Goal: Use online tool/utility: Use online tool/utility

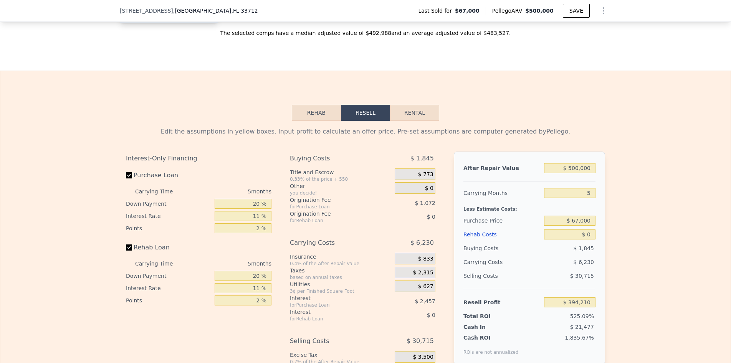
scroll to position [963, 0]
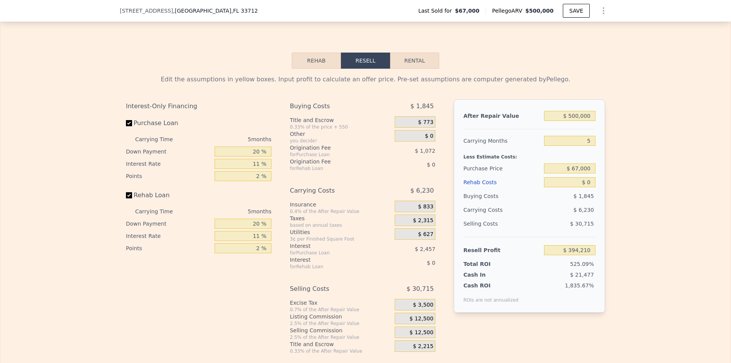
click at [576, 120] on div "$ 500,000" at bounding box center [569, 116] width 51 height 14
click at [576, 121] on input "$ 500,000" at bounding box center [569, 116] width 51 height 10
type input "$ 4"
type input "-$ 74,788"
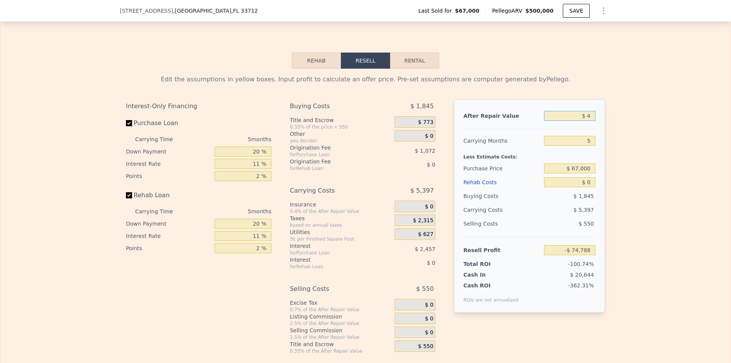
type input "$ 47"
type input "-$ 74,747"
type input "$ 470"
type input "-$ 74,352"
type input "$ 4,700"
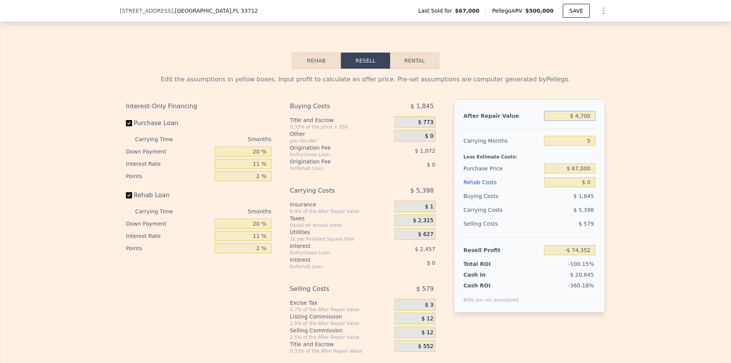
type input "-$ 70,385"
type input "$ 47,000"
type input "-$ 30,706"
type input "$ 470,000"
type input "$ 366,070"
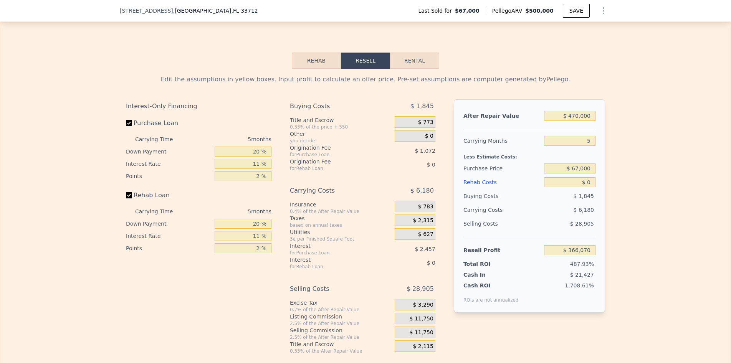
click at [640, 157] on div "Edit the assumptions in yellow boxes. Input profit to calculate an offer price.…" at bounding box center [365, 211] width 730 height 285
click at [584, 146] on input "5" at bounding box center [569, 141] width 51 height 10
type input "6"
type input "$ 364,834"
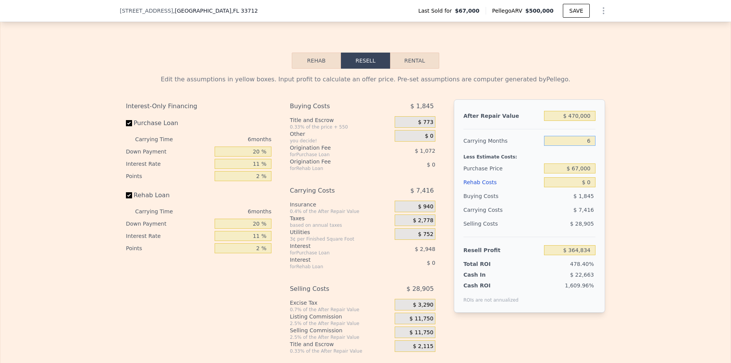
type input "6"
click at [566, 173] on input "$ 67,000" at bounding box center [569, 168] width 51 height 10
type input "$ 250,000"
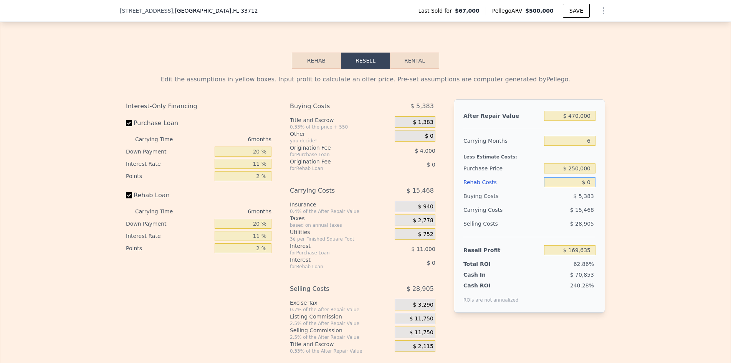
click at [571, 187] on input "$ 0" at bounding box center [569, 182] width 51 height 10
type input "$ 170,244"
click at [571, 187] on input "$ 0" at bounding box center [569, 182] width 51 height 10
type input "$ 10"
type input "$ 170,234"
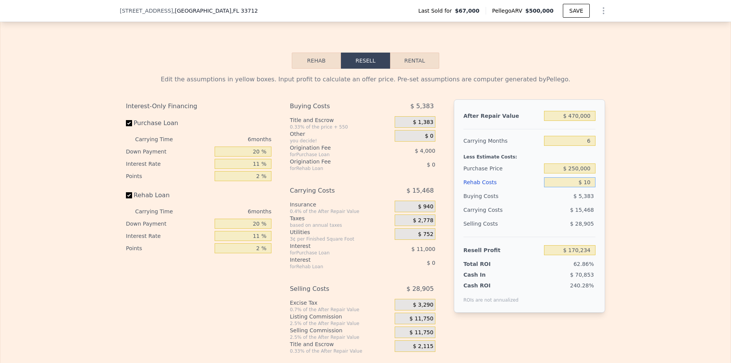
type input "$ 100"
type input "$ 170,136"
type input "$ 1,000"
type input "$ 169,186"
type input "$ 10,000"
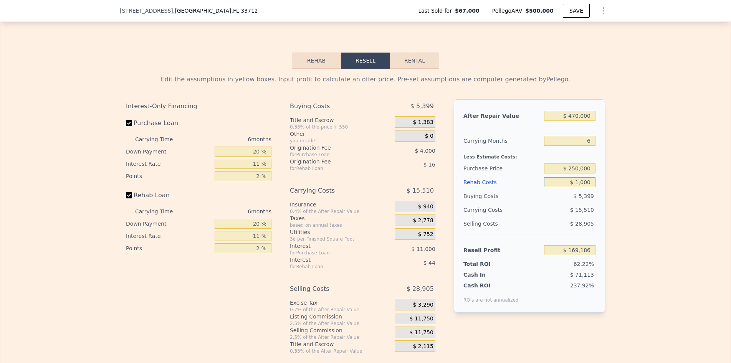
type input "$ 159,646"
type input "$ 100,000"
type input "$ 64,246"
click at [544, 203] on div "$ 6,983" at bounding box center [570, 196] width 52 height 14
click at [232, 157] on input "20 %" at bounding box center [242, 152] width 57 height 10
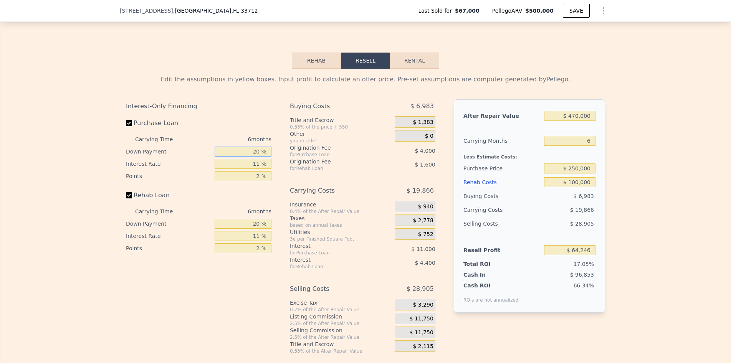
click at [232, 157] on input "20 %" at bounding box center [242, 152] width 57 height 10
type input "1 %"
type input "$ 60,680"
type input "15 %"
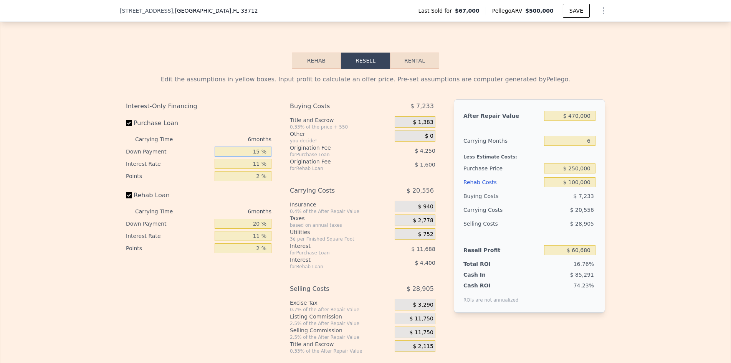
type input "$ 63,306"
type input "15 %"
click at [241, 229] on input "20 %" at bounding box center [242, 224] width 57 height 10
type input "1 %"
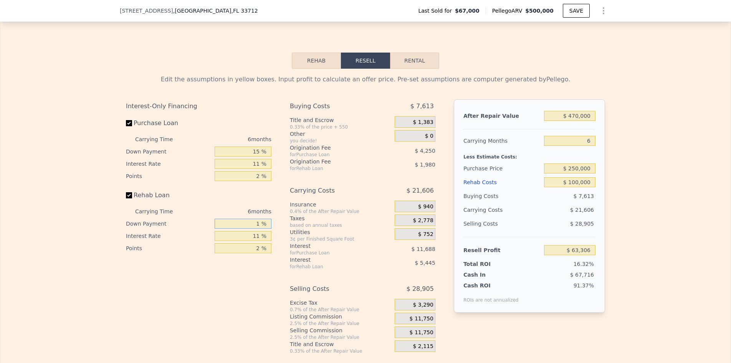
type input "$ 61,876"
type input "15 %"
type input "$ 62,930"
type input "15 %"
click at [228, 133] on div "Purchase Loan" at bounding box center [198, 124] width 145 height 17
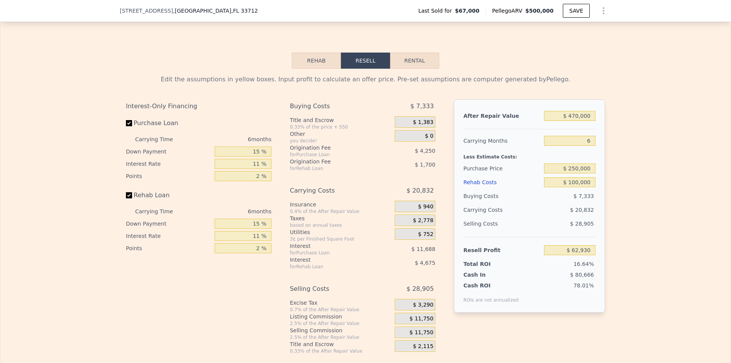
click at [425, 126] on span "$ 1,383" at bounding box center [422, 122] width 20 height 7
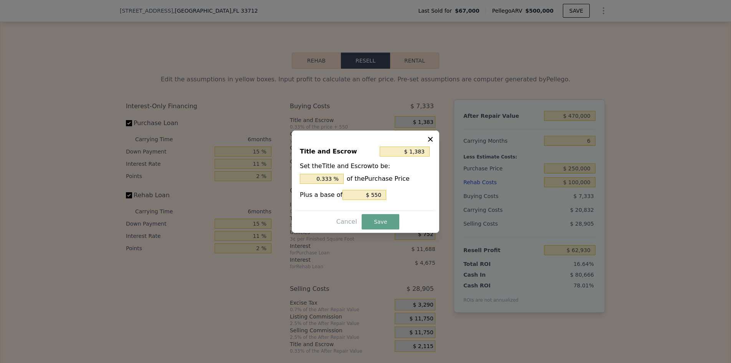
click at [326, 170] on div "Set the Title and Escrow to be: 0.333 % of the Purchase Price" at bounding box center [365, 173] width 131 height 22
click at [326, 175] on input "0.333 %" at bounding box center [322, 179] width 44 height 10
type input "$ 3,050"
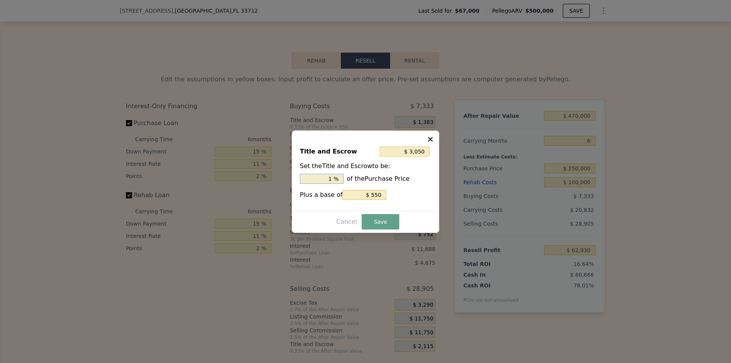
type input "1. %"
type input "$ 3,550"
type input "1.2 %"
type input "$ 3,675"
type input "1.25 %"
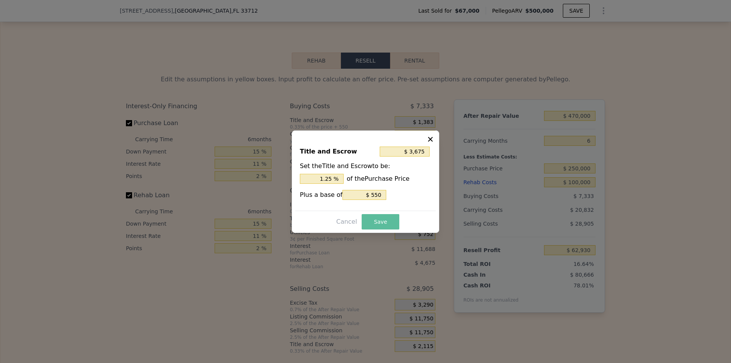
click at [386, 219] on button "Save" at bounding box center [380, 221] width 38 height 15
type input "$ 60,638"
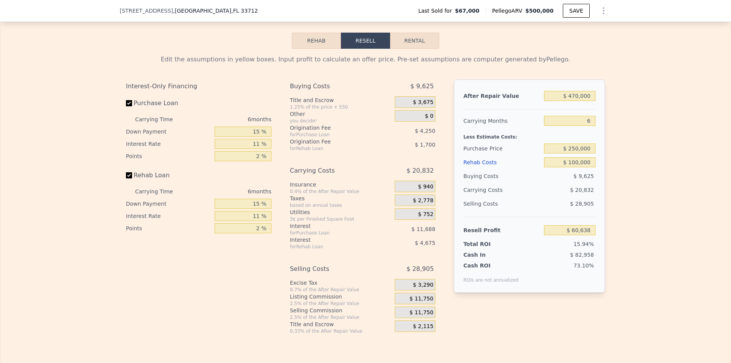
scroll to position [984, 0]
click at [252, 160] on input "2 %" at bounding box center [242, 155] width 57 height 10
type input "1 %"
type input "$ 62,763"
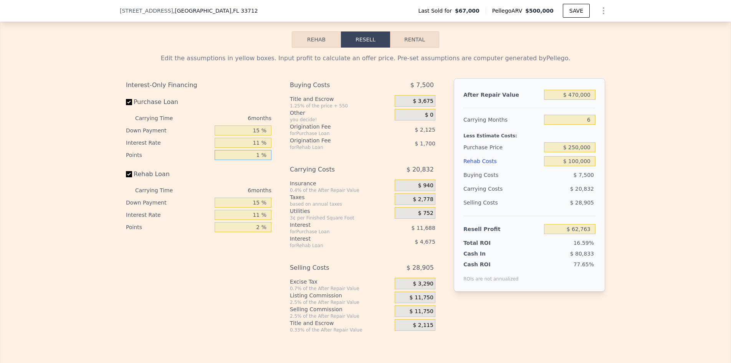
type input "1 %"
click at [252, 232] on input "2 %" at bounding box center [242, 227] width 57 height 10
type input "1 %"
type input "$ 63,613"
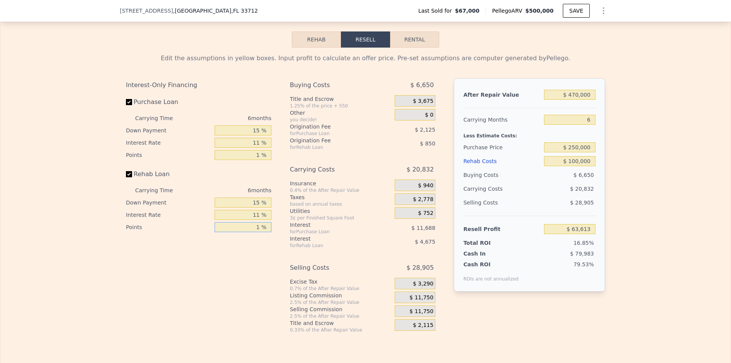
type input "1 %"
click at [298, 137] on div "for Purchase Loan" at bounding box center [333, 133] width 86 height 6
click at [568, 100] on input "$ 470,000" at bounding box center [569, 95] width 51 height 10
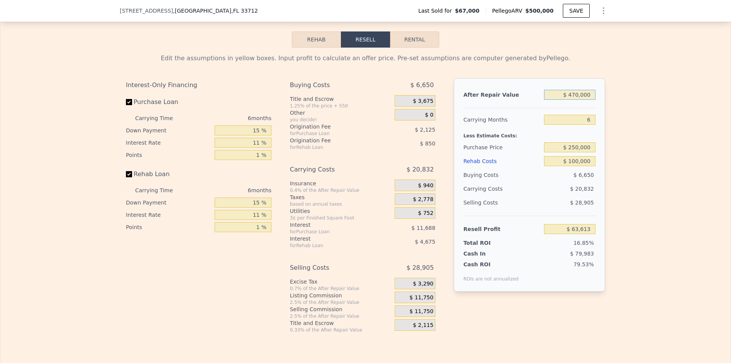
type input "$ 5"
type input "-$ 377,087"
type input "$ 50"
type input "-$ 377,044"
type input "$ 500"
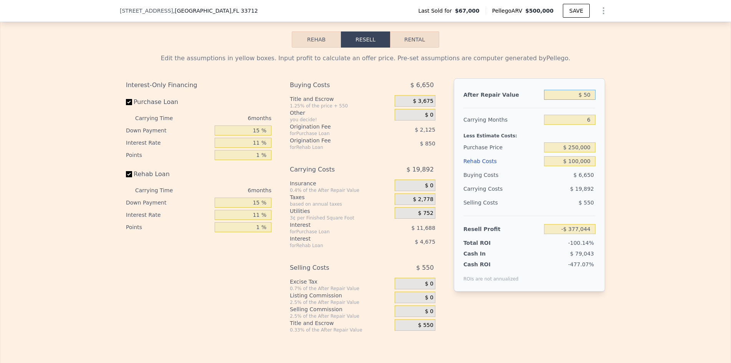
type input "-$ 376,625"
type input "$ 50,000"
type input "-$ 330,209"
type input "$ 500,000"
type input "$ 91,743"
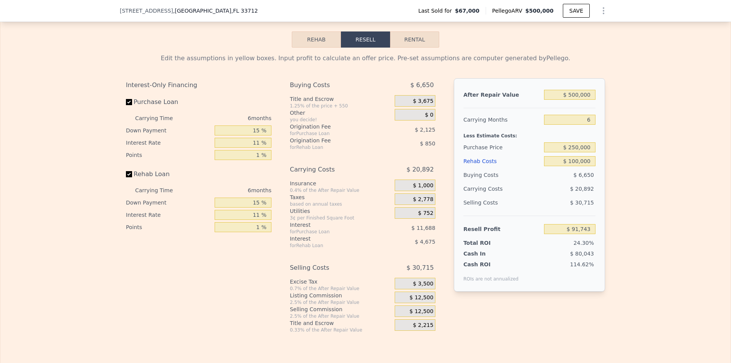
click at [628, 128] on div "Edit the assumptions in yellow boxes. Input profit to calculate an offer price.…" at bounding box center [365, 190] width 730 height 285
click at [562, 166] on input "$ 100,000" at bounding box center [569, 161] width 51 height 10
type input "$ 8"
type input "$ 197,259"
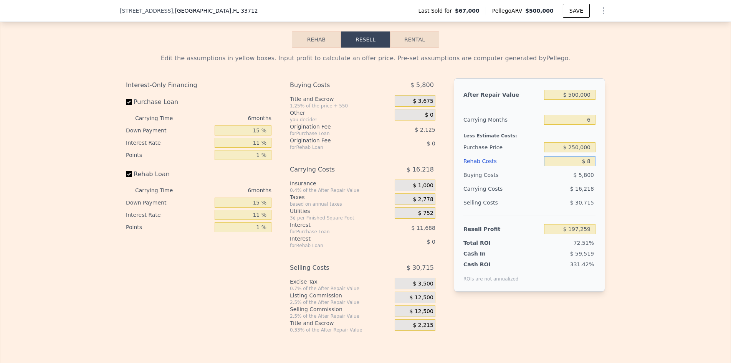
type input "$ 80"
type input "$ 197,180"
type input "$ 800"
type input "$ 196,424"
type input "$ 8,000"
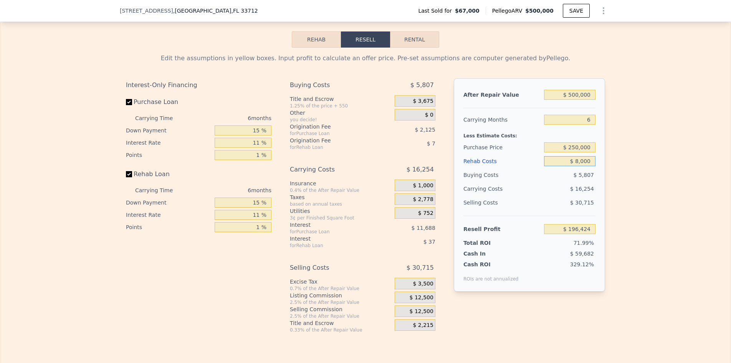
type input "$ 188,827"
type input "$ 80,000"
type input "$ 112,849"
click at [623, 160] on div "Edit the assumptions in yellow boxes. Input profit to calculate an offer price.…" at bounding box center [365, 190] width 730 height 285
click at [585, 125] on input "6" at bounding box center [569, 120] width 51 height 10
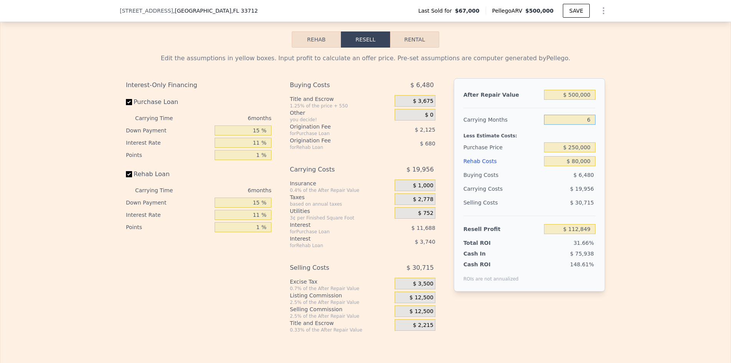
click at [585, 125] on input "6" at bounding box center [569, 120] width 51 height 10
type input "4"
type input "$ 119,500"
type input "4"
click at [635, 145] on div "Edit the assumptions in yellow boxes. Input profit to calculate an offer price.…" at bounding box center [365, 190] width 730 height 285
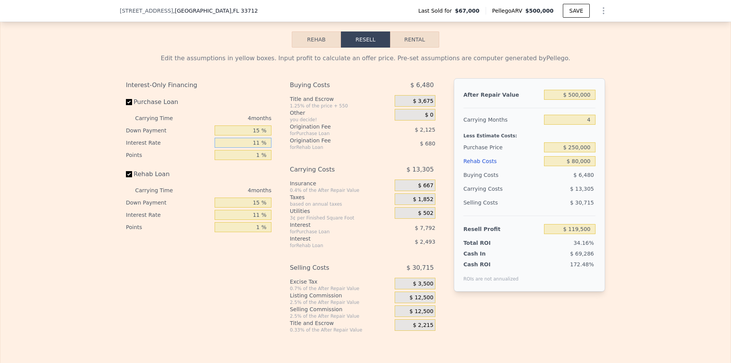
click at [243, 148] on input "11 %" at bounding box center [242, 143] width 57 height 10
type input "1 %"
type input "$ 126,584"
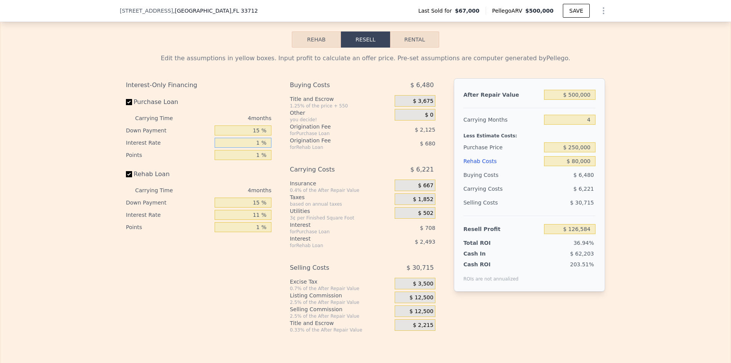
type input "10 %"
type input "$ 120,208"
type input "10 %"
click at [311, 174] on div "Carrying Costs" at bounding box center [333, 170] width 86 height 14
click at [256, 220] on input "11 %" at bounding box center [242, 215] width 57 height 10
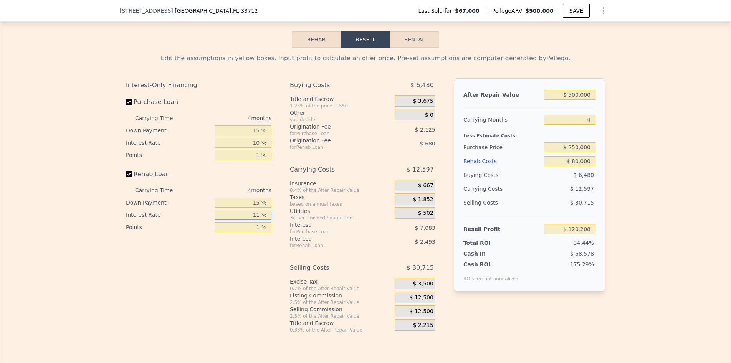
click at [256, 220] on input "11 %" at bounding box center [242, 215] width 57 height 10
type input "1 %"
type input "$ 122,472"
type input "10 %"
type input "$ 120,432"
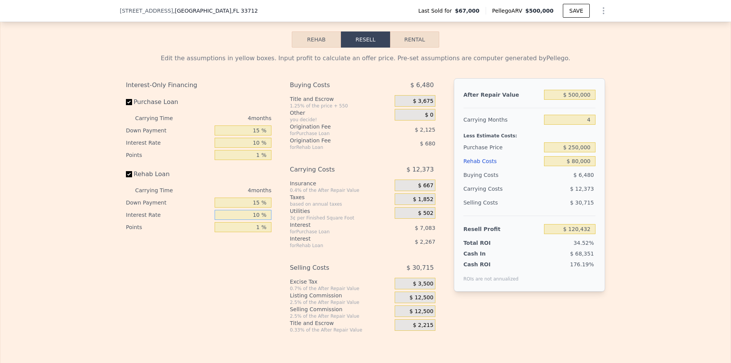
type input "10 %"
click at [299, 215] on div "Utilities" at bounding box center [341, 211] width 102 height 8
click at [244, 208] on input "15 %" at bounding box center [242, 203] width 57 height 10
type input "0 %"
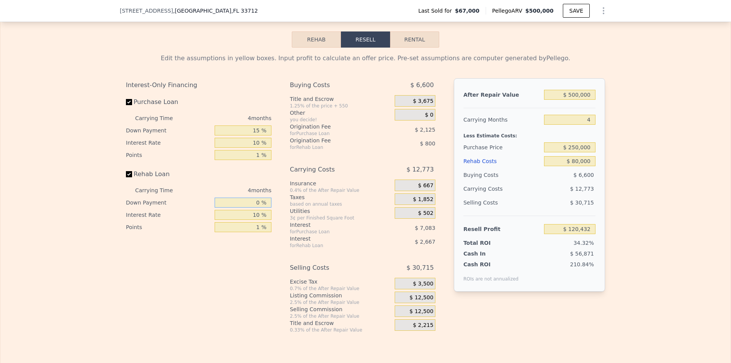
type input "$ 119,912"
type input "0 %"
click at [328, 187] on div "Insurance" at bounding box center [341, 184] width 102 height 8
click at [239, 220] on input "10 %" at bounding box center [242, 215] width 57 height 10
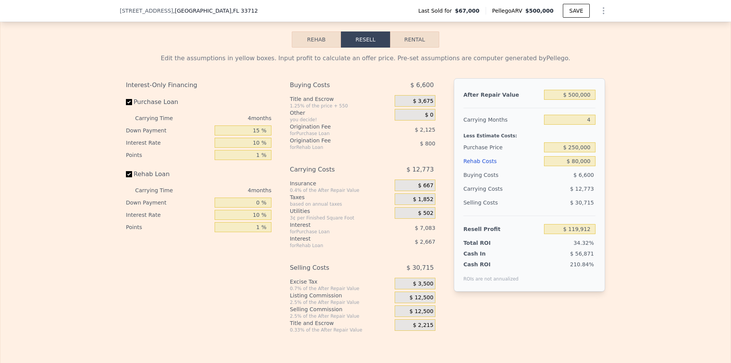
click at [318, 176] on div "Carrying Costs" at bounding box center [333, 170] width 86 height 14
